Goal: Task Accomplishment & Management: Use online tool/utility

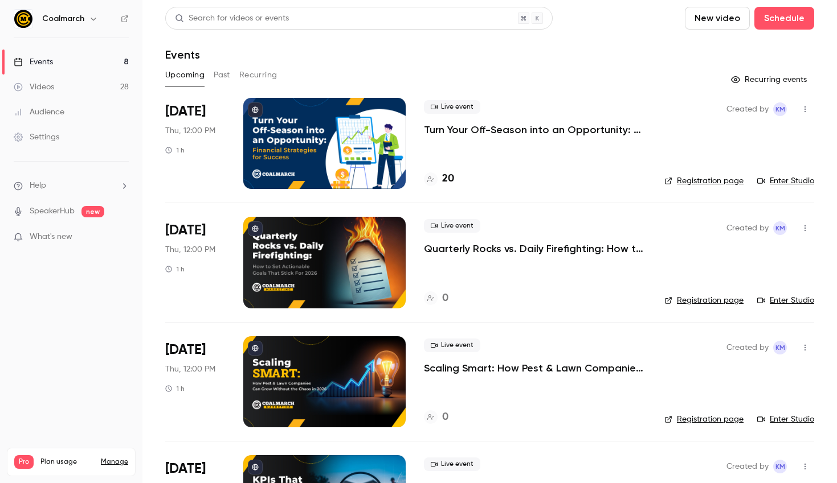
click at [724, 182] on link "Registration page" at bounding box center [703, 180] width 79 height 11
click at [448, 183] on h4 "20" at bounding box center [448, 178] width 12 height 15
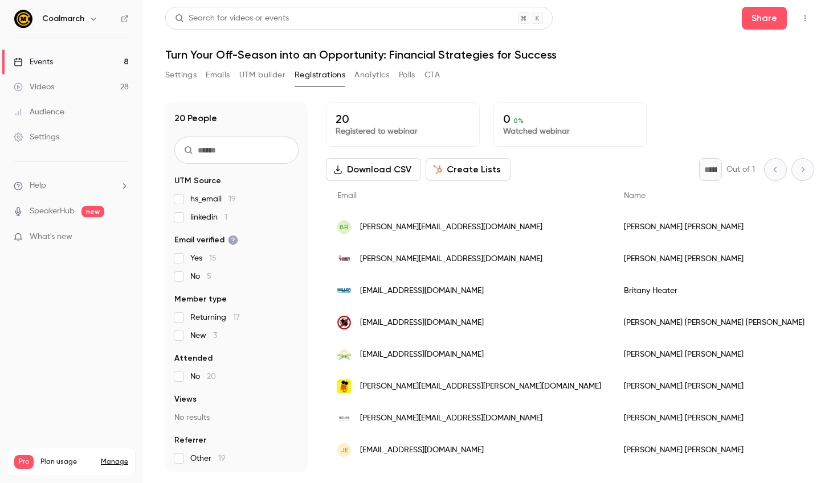
click at [455, 173] on button "Create Lists" at bounding box center [467, 169] width 85 height 23
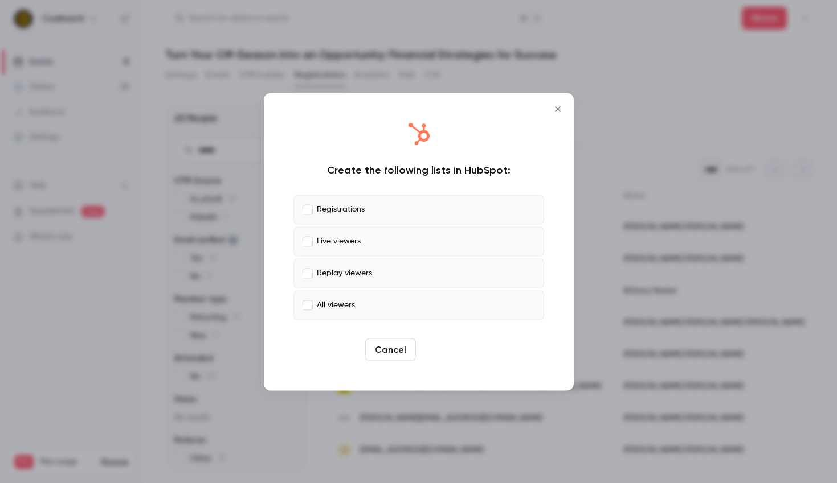
click at [436, 353] on button "Create" at bounding box center [445, 349] width 51 height 23
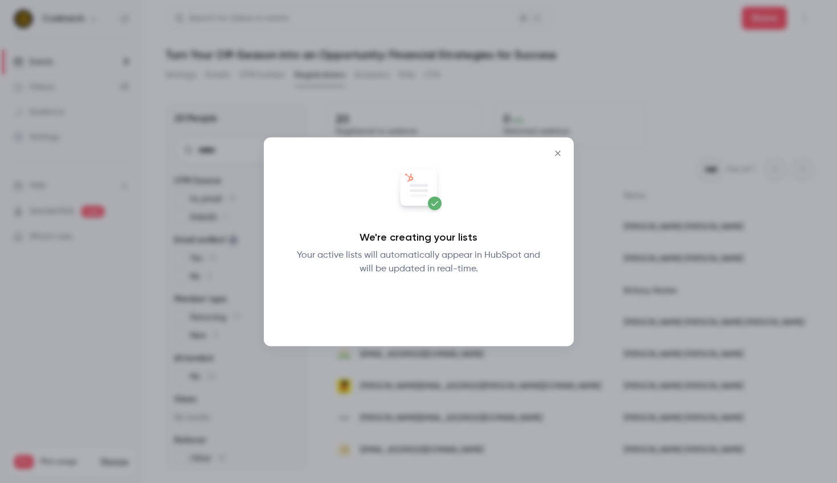
click at [425, 309] on button "Okay" at bounding box center [418, 305] width 42 height 23
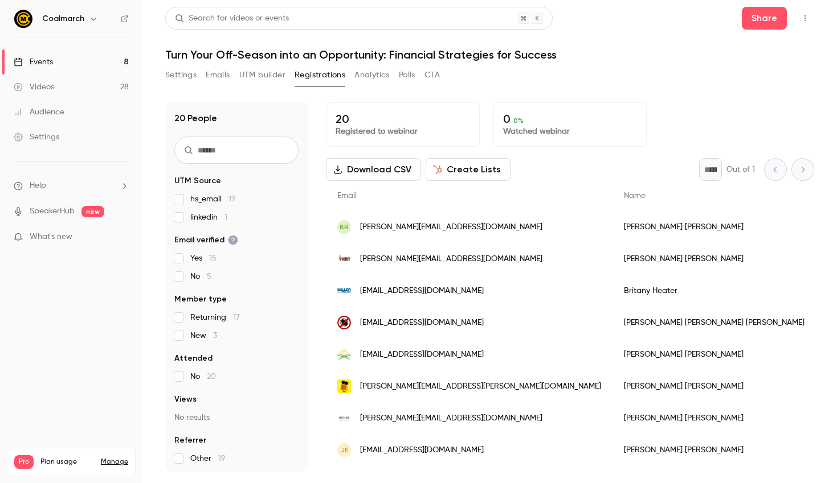
click at [42, 50] on link "Events 8" at bounding box center [71, 62] width 142 height 25
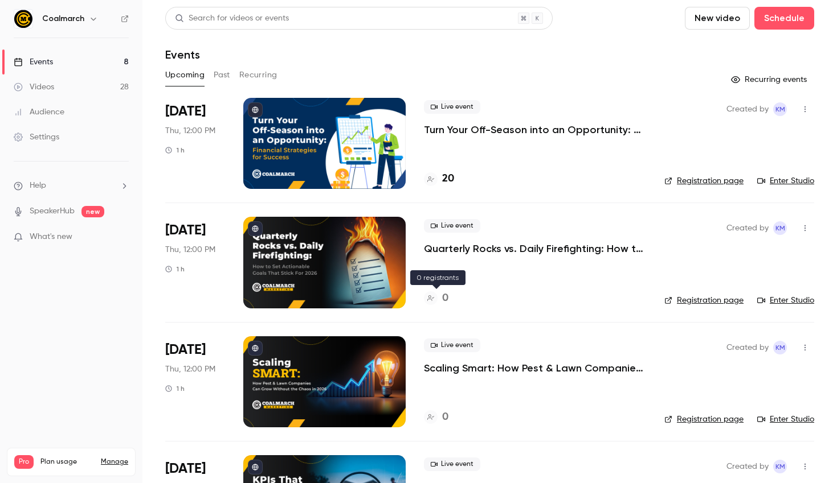
click at [442, 297] on h4 "0" at bounding box center [445, 298] width 6 height 15
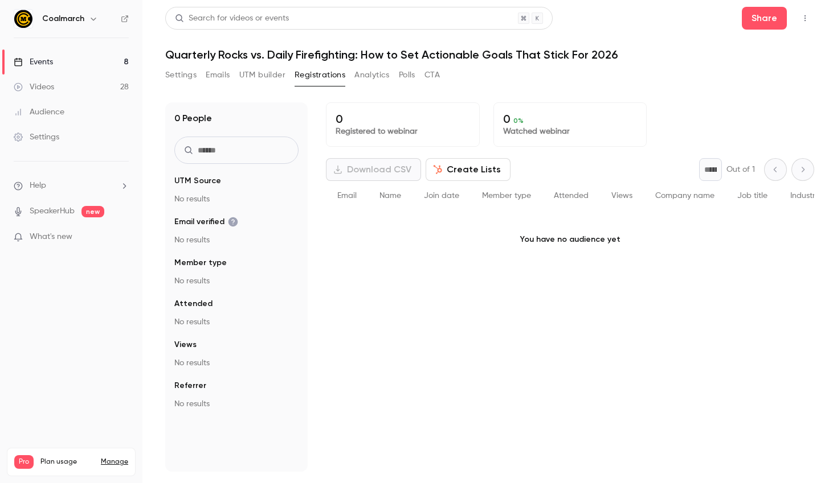
click at [53, 63] on link "Events 8" at bounding box center [71, 62] width 142 height 25
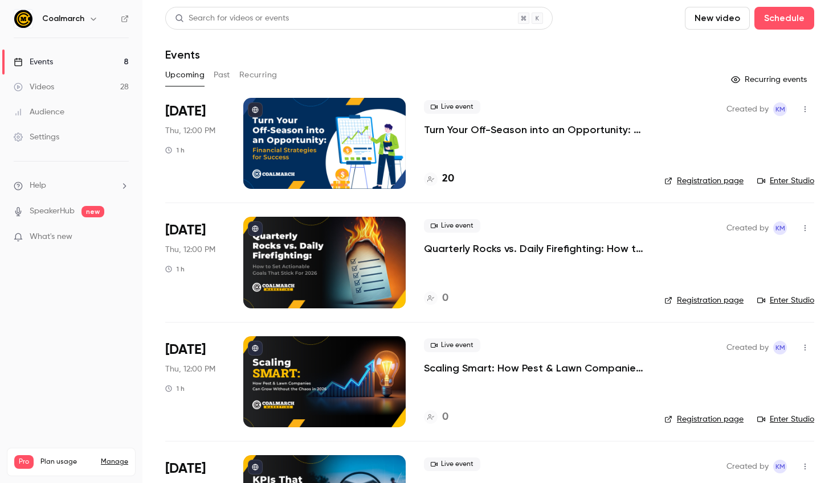
click at [477, 366] on p "Scaling Smart: How Pest & Lawn Companies Can Grow Without the Chaos in [DATE]" at bounding box center [535, 369] width 222 height 14
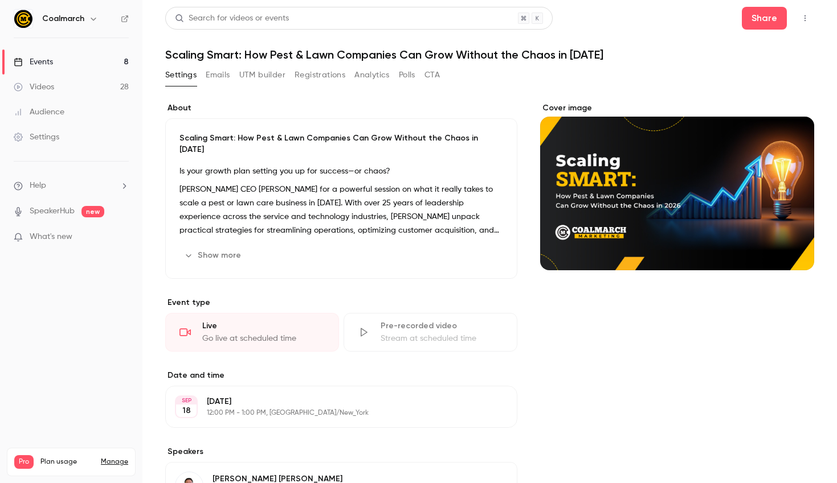
click at [252, 201] on p "[PERSON_NAME] CEO [PERSON_NAME] for a powerful session on what it really takes …" at bounding box center [340, 210] width 323 height 55
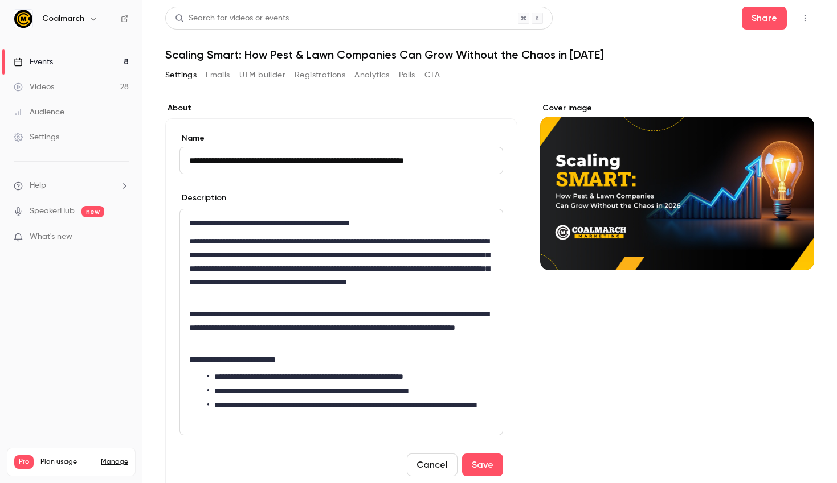
click at [55, 56] on link "Events 8" at bounding box center [71, 62] width 142 height 25
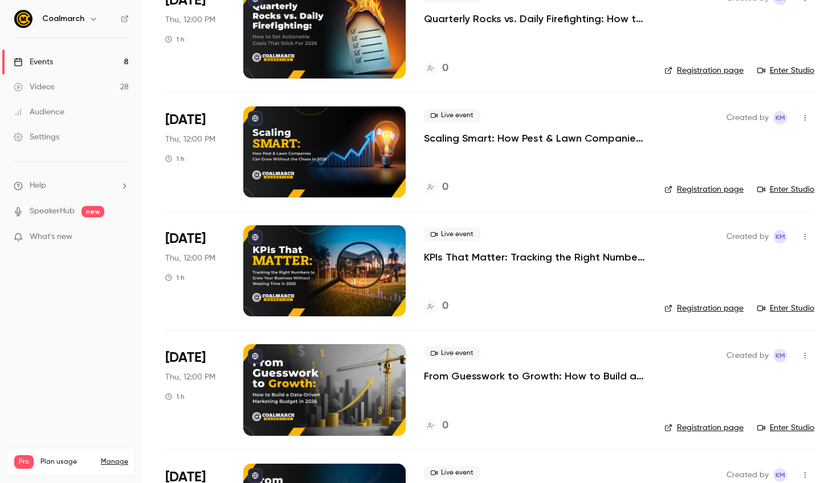
scroll to position [235, 0]
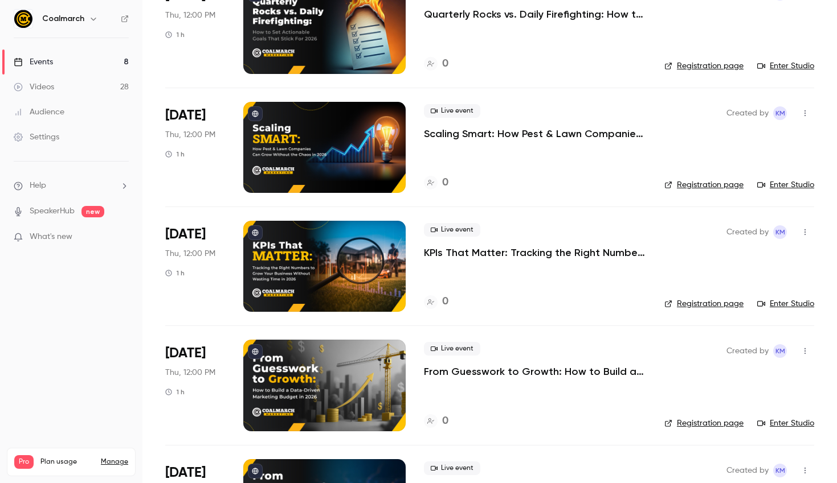
click at [507, 249] on p "KPIs That Matter: Tracking the Right Numbers to Grow Your Business Without Wast…" at bounding box center [535, 253] width 222 height 14
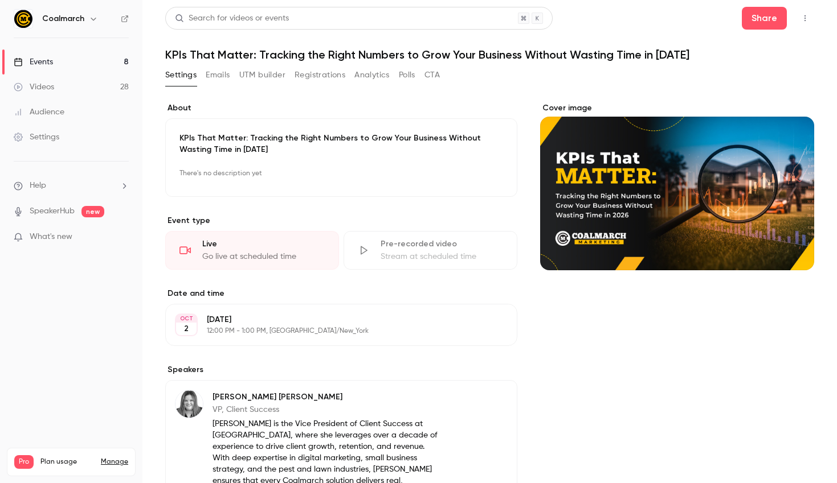
scroll to position [1, 0]
click at [293, 175] on p "There's no description yet" at bounding box center [340, 173] width 323 height 18
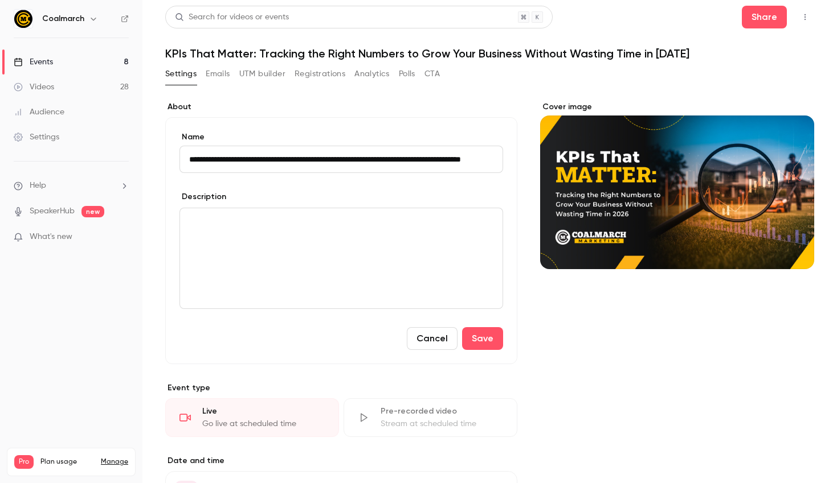
scroll to position [0, 0]
click at [248, 217] on p "editor" at bounding box center [341, 222] width 304 height 14
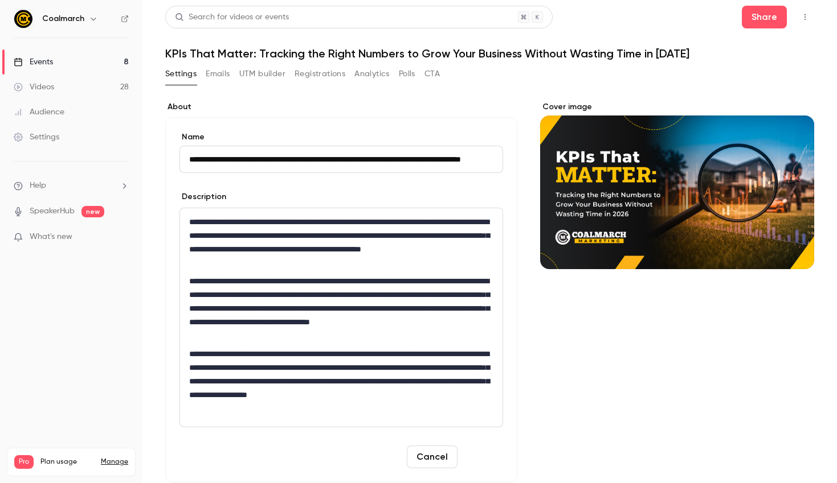
scroll to position [3, 0]
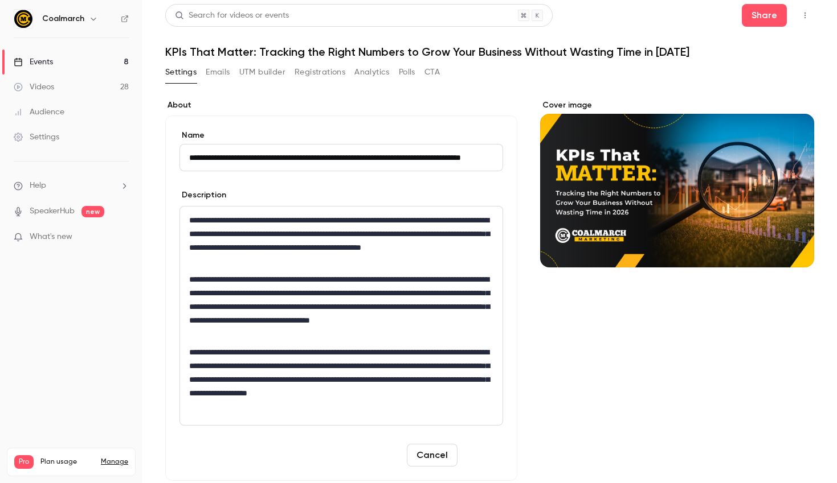
click at [495, 460] on button "Save" at bounding box center [482, 455] width 41 height 23
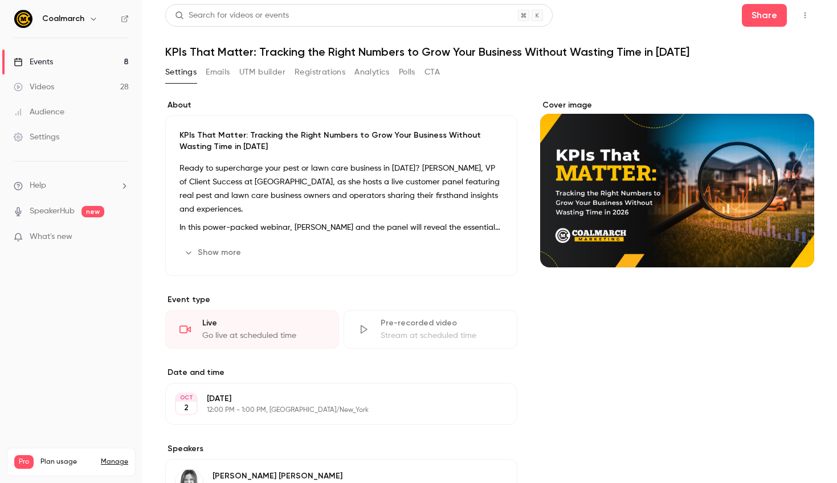
click at [65, 55] on link "Events 8" at bounding box center [71, 62] width 142 height 25
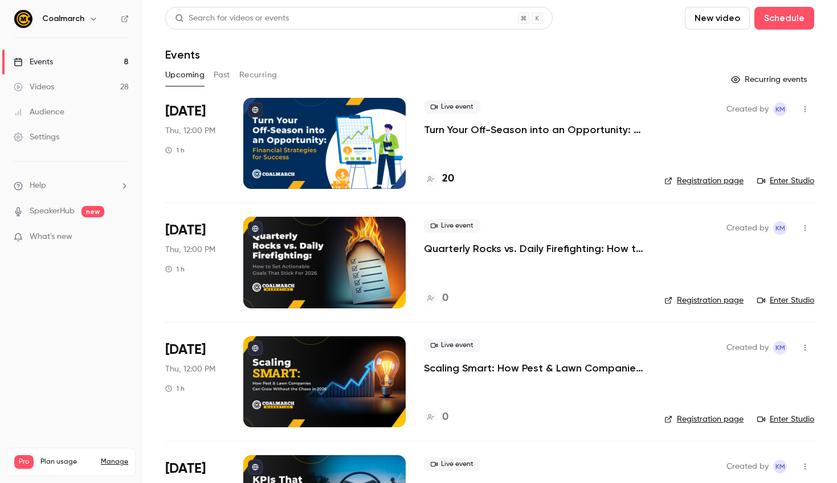
click at [458, 132] on p "Turn Your Off-Season into an Opportunity: Financial Strategies for Success" at bounding box center [535, 130] width 222 height 14
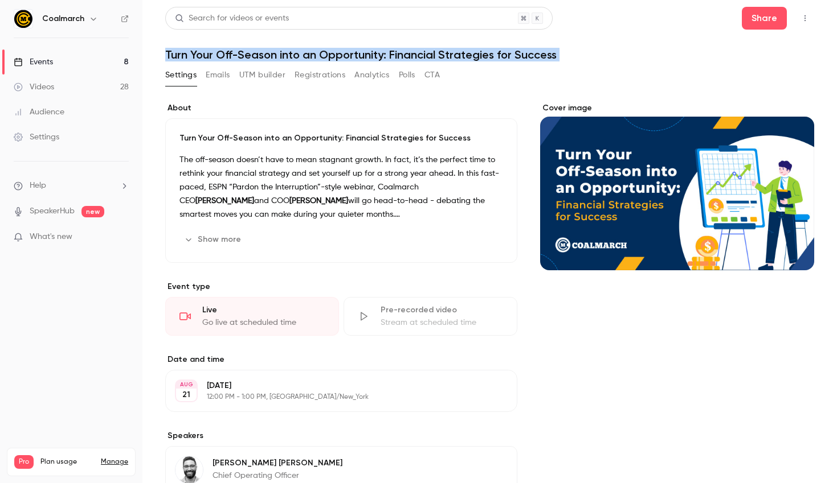
drag, startPoint x: 167, startPoint y: 52, endPoint x: 623, endPoint y: 67, distance: 456.4
click at [623, 67] on div "Search for videos or events Share Turn Your Off-Season into an Opportunity: Fin…" at bounding box center [489, 454] width 649 height 894
copy div "Turn Your Off-Season into an Opportunity: Financial Strategies for Success Sett…"
click at [63, 55] on link "Events 8" at bounding box center [71, 62] width 142 height 25
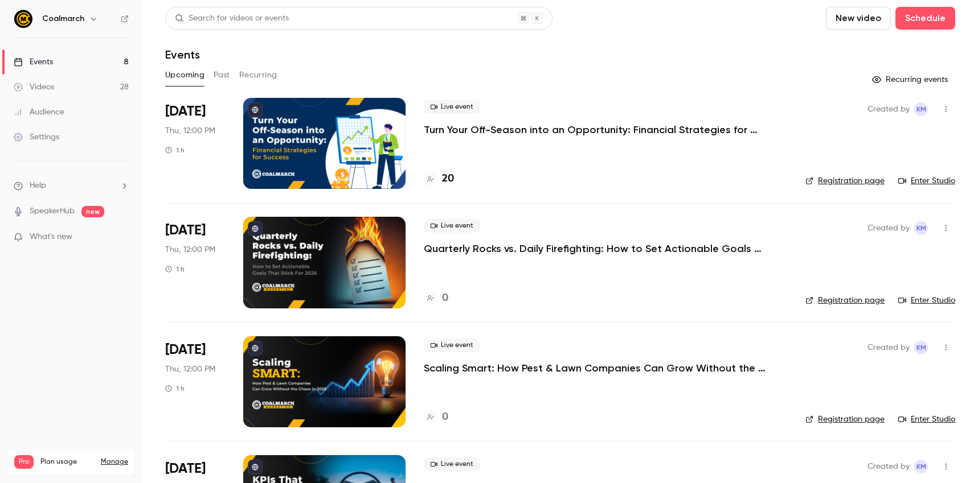
drag, startPoint x: 494, startPoint y: 59, endPoint x: 508, endPoint y: 0, distance: 60.2
click at [494, 56] on div "Events" at bounding box center [560, 55] width 790 height 14
